Goal: Find specific page/section: Find specific page/section

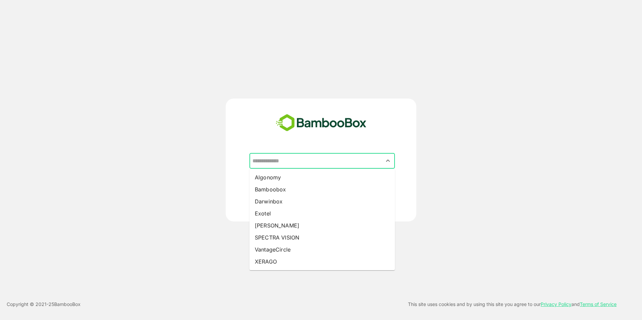
click at [278, 162] on input "text" at bounding box center [322, 161] width 143 height 13
click at [282, 222] on li "[PERSON_NAME]" at bounding box center [322, 226] width 145 height 12
type input "*****"
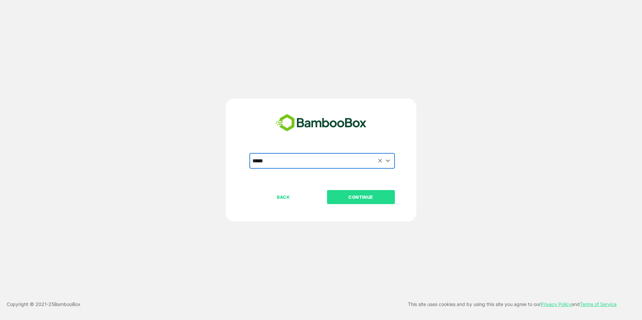
click at [353, 200] on p "CONTINUE" at bounding box center [360, 197] width 67 height 7
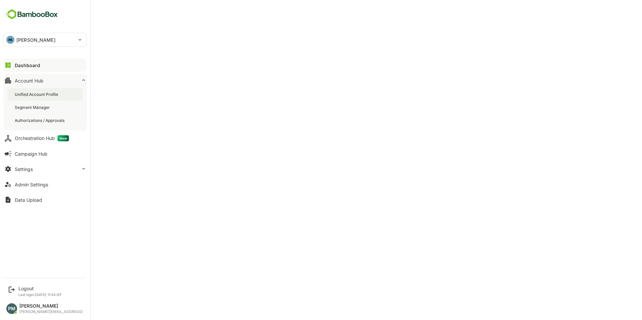
click at [37, 100] on div "Unified Account Profile" at bounding box center [45, 94] width 76 height 12
click at [32, 66] on div "Dashboard" at bounding box center [27, 66] width 24 height 6
